Goal: Task Accomplishment & Management: Manage account settings

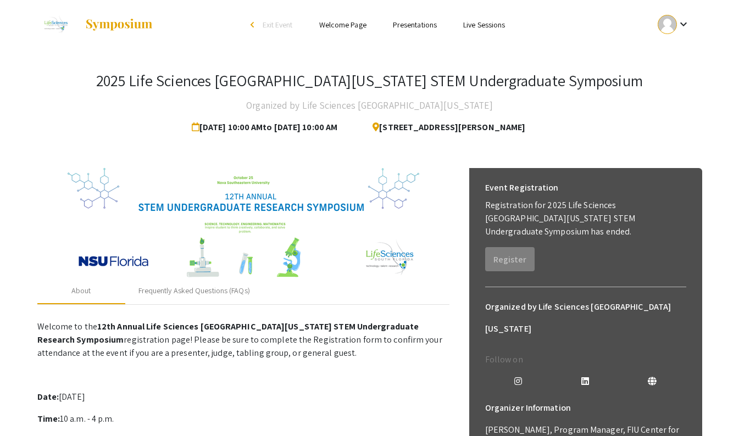
click at [361, 339] on p "Welcome to the 12th Annual Life Sciences [GEOGRAPHIC_DATA][US_STATE] STEM Under…" at bounding box center [243, 340] width 412 height 40
click at [131, 274] on img at bounding box center [243, 223] width 351 height 110
click at [421, 21] on link "Presentations" at bounding box center [415, 25] width 44 height 10
click at [680, 25] on mat-icon "keyboard_arrow_down" at bounding box center [683, 24] width 13 height 13
click at [678, 51] on button "My Account" at bounding box center [680, 54] width 68 height 26
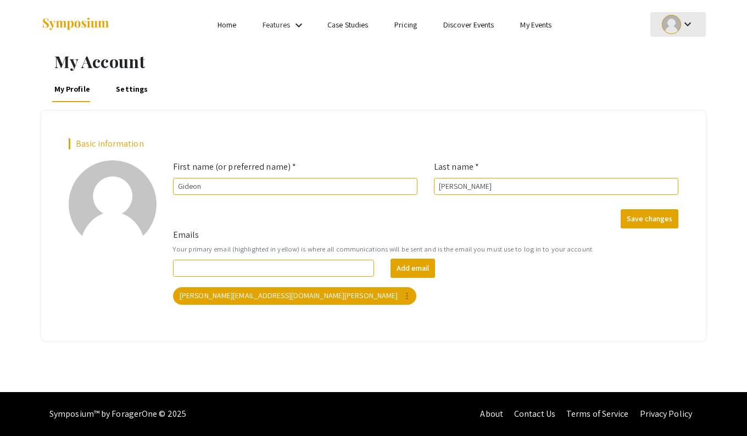
click at [677, 25] on div at bounding box center [671, 24] width 19 height 19
click at [678, 76] on button "My Submissions" at bounding box center [684, 81] width 68 height 26
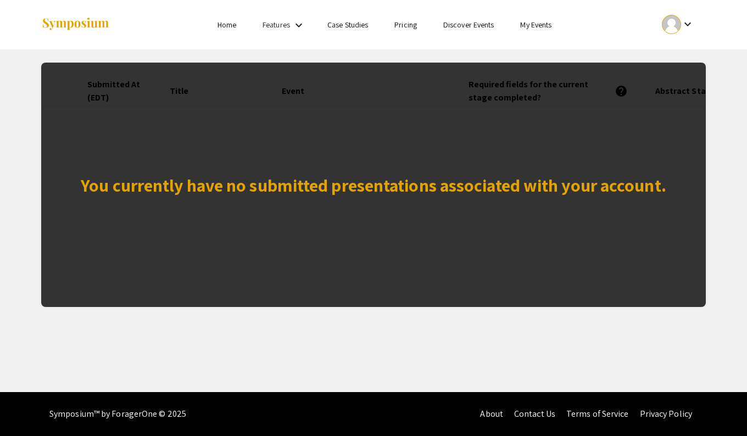
click at [475, 131] on div "You currently have no submitted presentations associated with your account." at bounding box center [373, 185] width 664 height 244
click at [223, 26] on link "Home" at bounding box center [226, 25] width 19 height 10
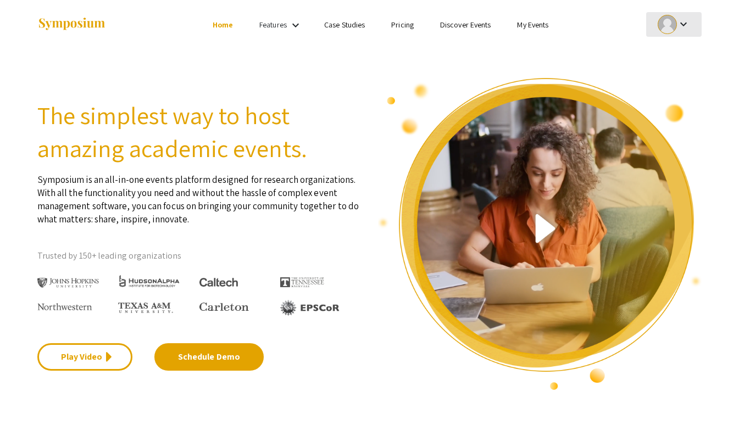
click at [675, 29] on div at bounding box center [666, 24] width 19 height 19
click at [280, 23] on div at bounding box center [369, 218] width 739 height 436
click at [287, 23] on div "Features keyboard_arrow_down" at bounding box center [281, 25] width 44 height 14
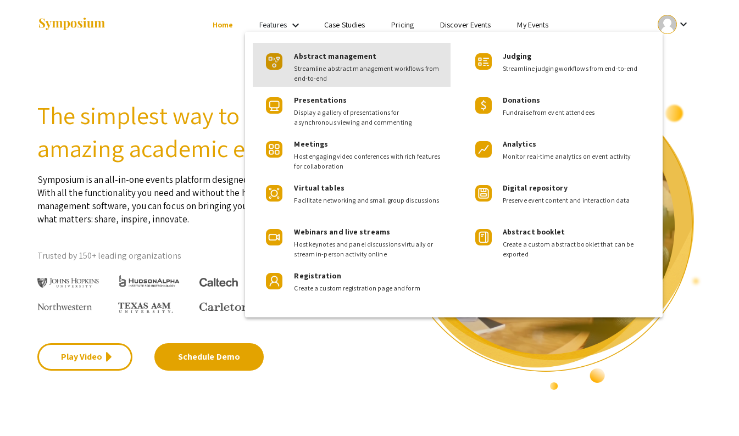
click at [316, 57] on span "Abstract management" at bounding box center [335, 56] width 82 height 10
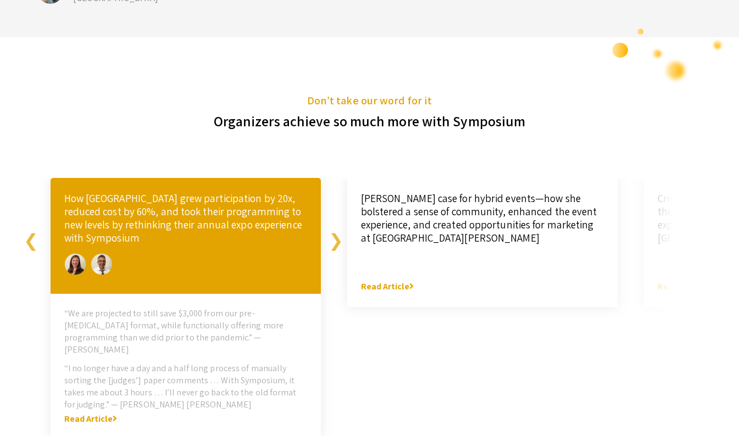
scroll to position [3037, 0]
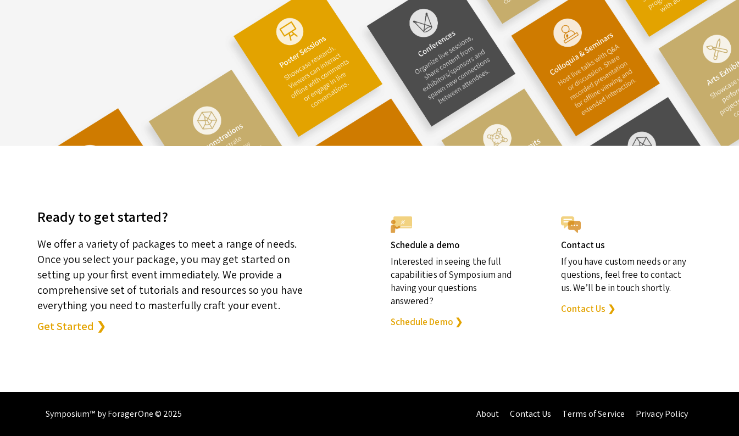
click at [596, 308] on link "Contact Us ❯" at bounding box center [588, 308] width 54 height 13
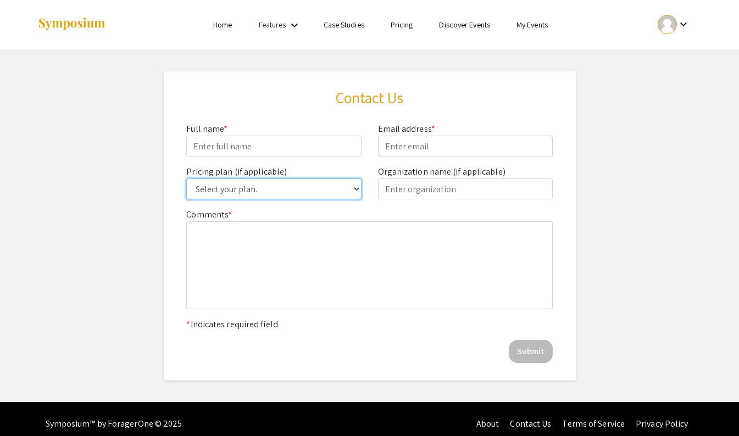
click at [338, 190] on select "Select your plan. Single Event Lite Single Event Plus Single Event Premium Lite…" at bounding box center [273, 188] width 175 height 21
click at [610, 126] on app-pricing-contact-us "Contact Us Full name * Email address * Pricing plan (if applicable) Select your…" at bounding box center [369, 225] width 739 height 309
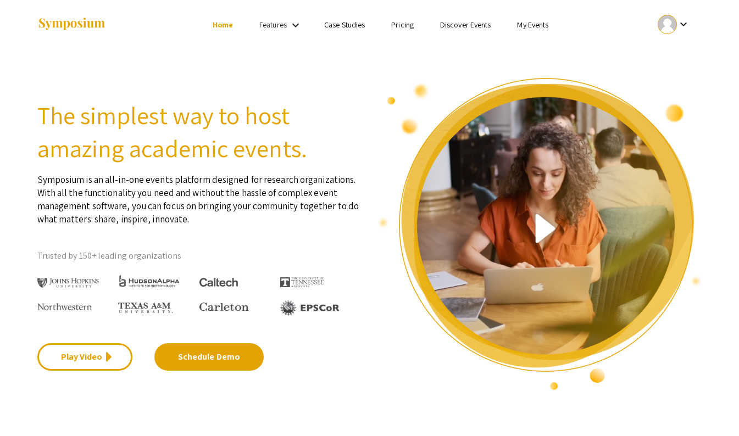
scroll to position [2726, 0]
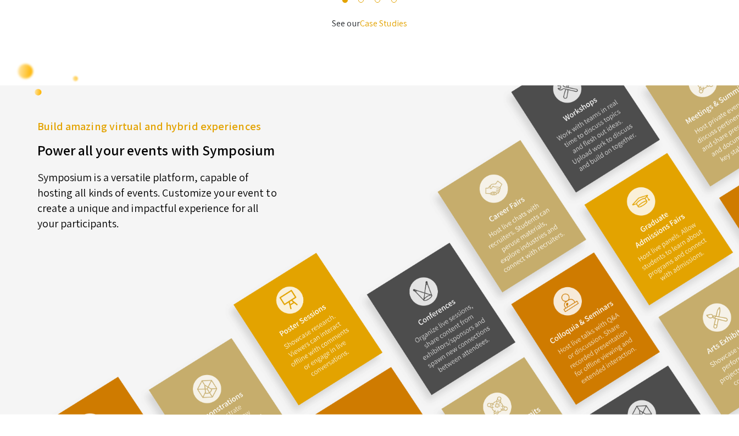
click at [272, 135] on h5 "Build amazing virtual and hybrid experiences" at bounding box center [159, 126] width 244 height 16
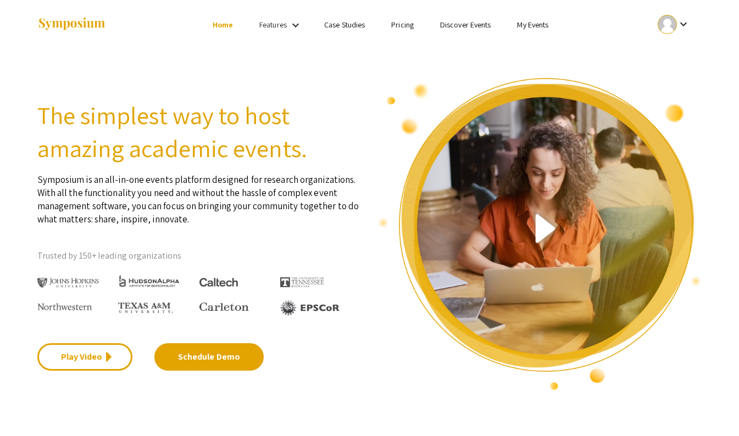
scroll to position [0, 0]
click at [278, 29] on link "Features" at bounding box center [272, 25] width 27 height 10
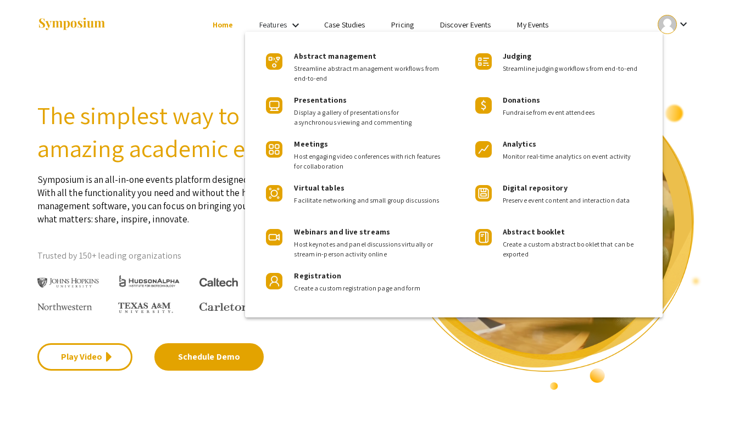
click at [575, 17] on div at bounding box center [369, 218] width 739 height 436
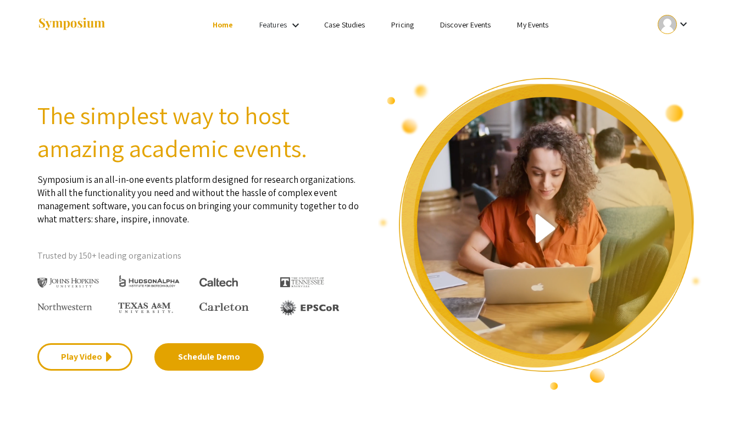
click at [666, 26] on div at bounding box center [666, 24] width 19 height 19
click at [684, 75] on button "My Submissions" at bounding box center [680, 81] width 68 height 26
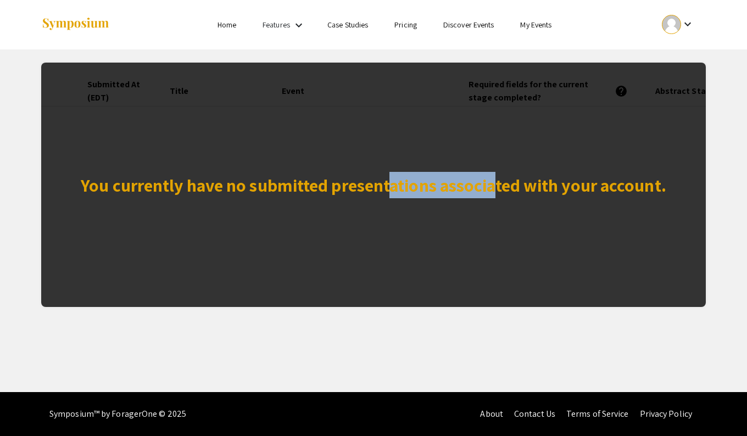
drag, startPoint x: 392, startPoint y: 188, endPoint x: 496, endPoint y: 287, distance: 143.7
click at [496, 287] on div "You currently have no submitted presentations associated with your account." at bounding box center [373, 185] width 664 height 244
drag, startPoint x: 534, startPoint y: 294, endPoint x: 452, endPoint y: 282, distance: 82.8
click at [452, 282] on div "You currently have no submitted presentations associated with your account." at bounding box center [373, 185] width 664 height 244
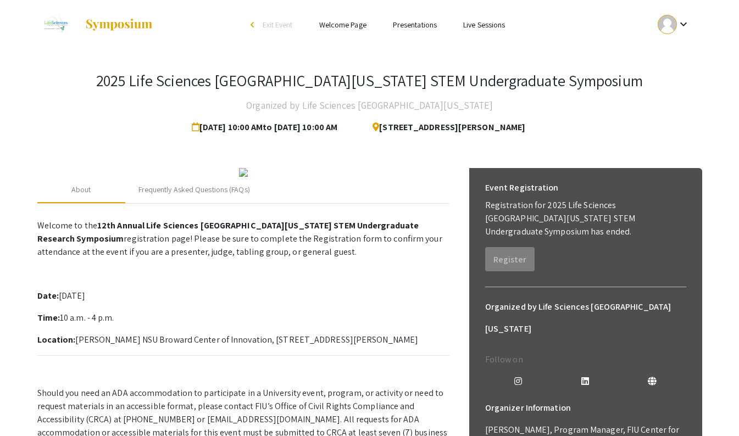
click at [95, 164] on div "About Frequently Asked Questions (FAQs) Welcome to the 12th Annual Life Science…" at bounding box center [369, 334] width 664 height 359
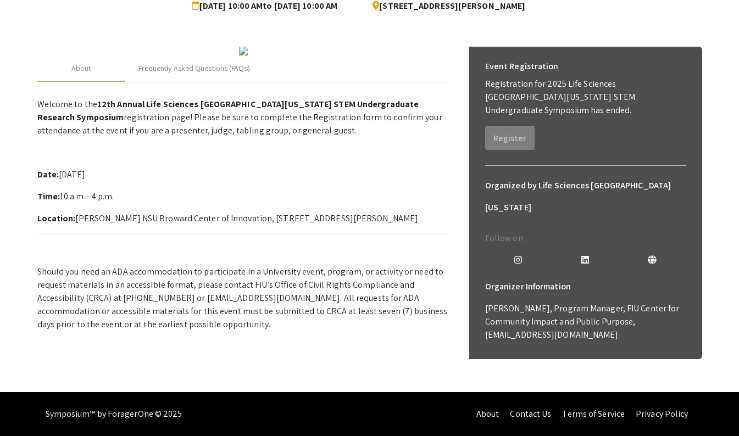
scroll to position [170, 0]
click at [367, 242] on p "Welcome to the 12th Annual Life Sciences South Florida STEM Undergraduate Resea…" at bounding box center [243, 212] width 412 height 238
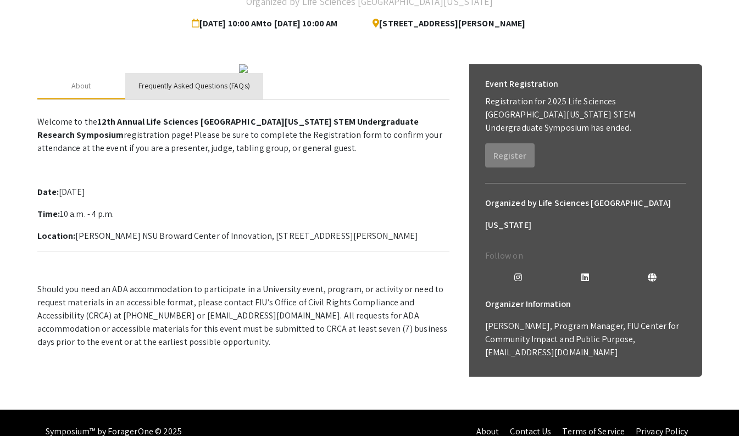
click at [245, 92] on div "Frequently Asked Questions (FAQs)" at bounding box center [193, 86] width 111 height 12
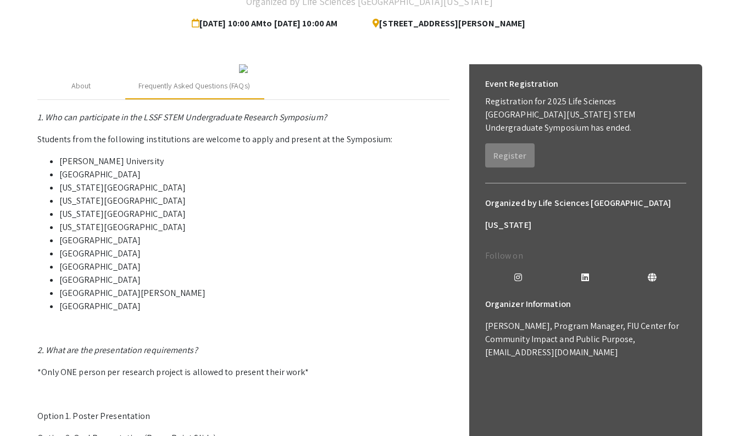
click at [239, 247] on li "Indian River State College" at bounding box center [254, 240] width 390 height 13
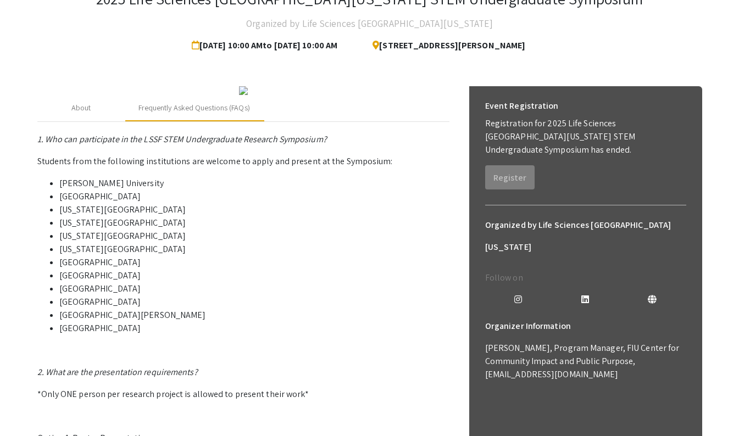
scroll to position [0, 0]
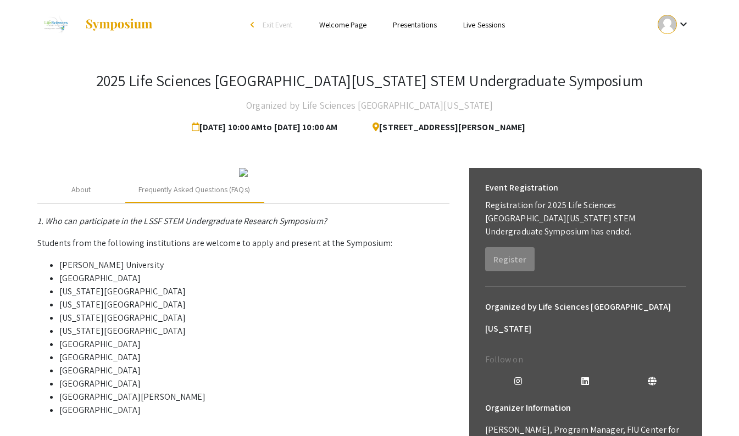
click at [434, 23] on link "Presentations" at bounding box center [415, 25] width 44 height 10
click at [409, 26] on link "Presentations" at bounding box center [415, 25] width 44 height 10
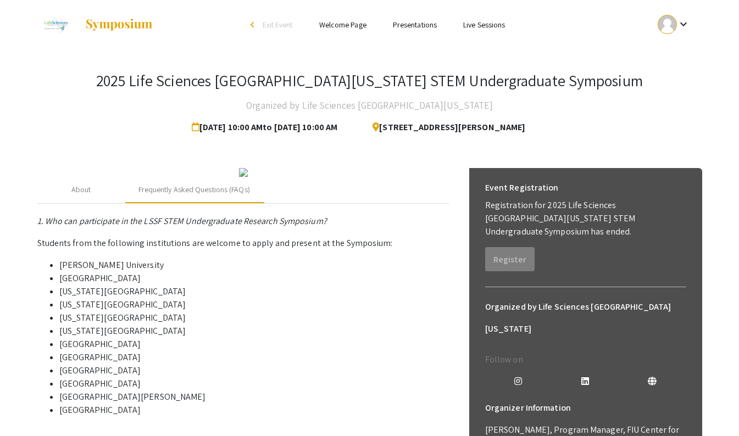
click at [354, 29] on link "Welcome Page" at bounding box center [342, 25] width 47 height 10
click at [355, 27] on link "Welcome Page" at bounding box center [342, 25] width 47 height 10
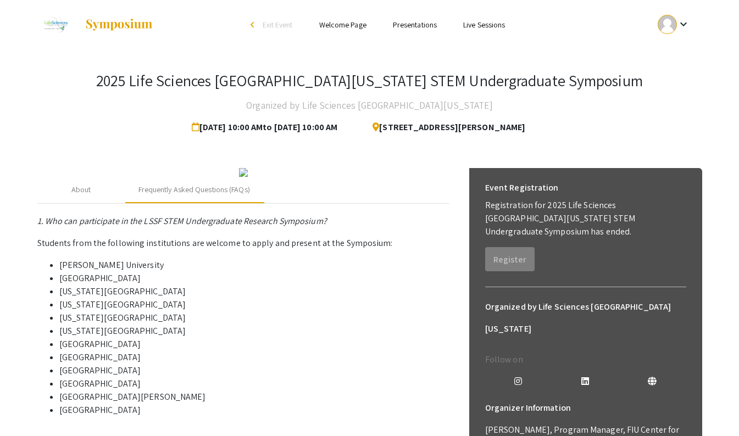
click at [487, 27] on link "Live Sessions" at bounding box center [484, 25] width 42 height 10
click at [250, 29] on div "arrow_back_ios" at bounding box center [253, 25] width 7 height 13
